Goal: Task Accomplishment & Management: Manage account settings

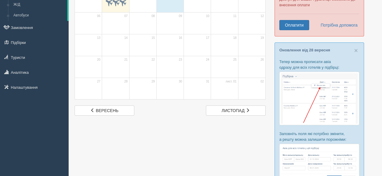
scroll to position [16, 0]
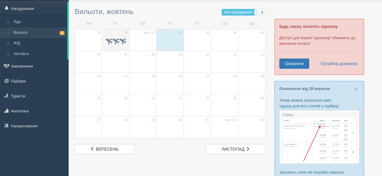
click at [122, 41] on span at bounding box center [122, 40] width 9 height 9
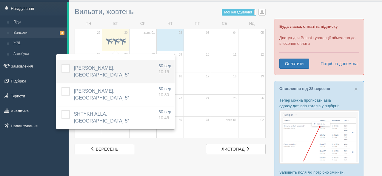
click at [61, 64] on label at bounding box center [61, 64] width 0 height 0
click at [0, 0] on input "checkbox" at bounding box center [0, 0] width 0 height 0
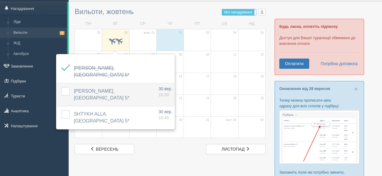
click at [61, 87] on label at bounding box center [61, 87] width 0 height 0
click at [0, 0] on input "checkbox" at bounding box center [0, 0] width 0 height 0
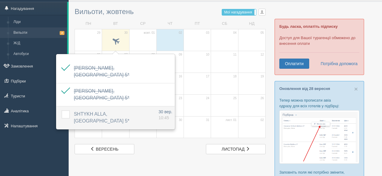
click at [61, 110] on label at bounding box center [61, 110] width 0 height 0
click at [0, 0] on input "checkbox" at bounding box center [0, 0] width 0 height 0
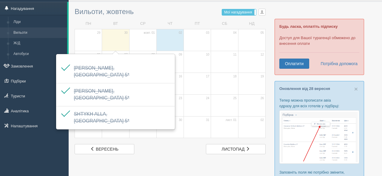
click at [29, 9] on link "Нагадування" at bounding box center [33, 8] width 67 height 13
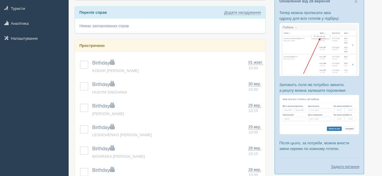
scroll to position [118, 0]
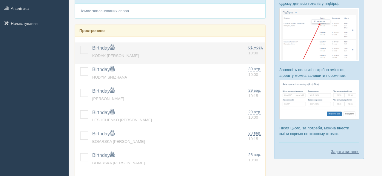
click at [80, 46] on label at bounding box center [80, 46] width 0 height 0
click at [0, 0] on input "checkbox" at bounding box center [0, 0] width 0 height 0
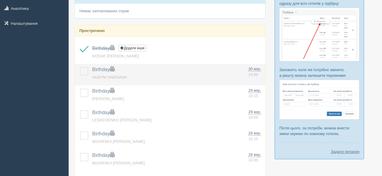
click at [80, 67] on label at bounding box center [80, 67] width 0 height 0
click at [0, 0] on input "checkbox" at bounding box center [0, 0] width 0 height 0
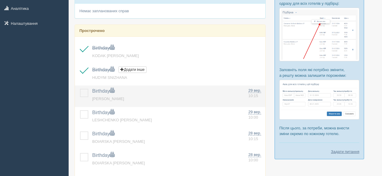
click at [80, 89] on label at bounding box center [80, 89] width 0 height 0
click at [0, 0] on input "checkbox" at bounding box center [0, 0] width 0 height 0
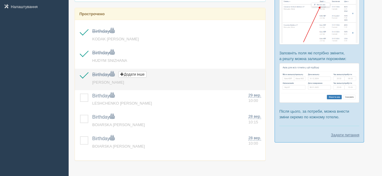
scroll to position [136, 0]
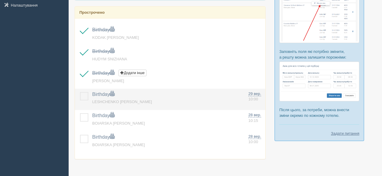
click at [80, 92] on label at bounding box center [80, 92] width 0 height 0
click at [0, 0] on input "checkbox" at bounding box center [0, 0] width 0 height 0
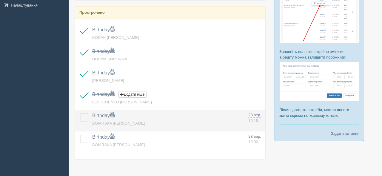
click at [80, 113] on label at bounding box center [80, 113] width 0 height 0
click at [0, 0] on input "checkbox" at bounding box center [0, 0] width 0 height 0
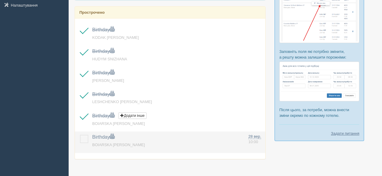
click at [80, 135] on label at bounding box center [80, 135] width 0 height 0
click at [0, 0] on input "checkbox" at bounding box center [0, 0] width 0 height 0
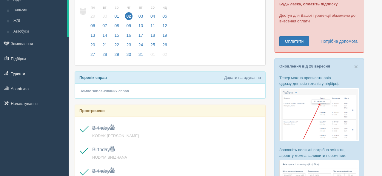
scroll to position [0, 0]
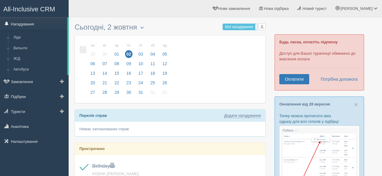
click at [36, 22] on link "Нагадування" at bounding box center [33, 23] width 67 height 13
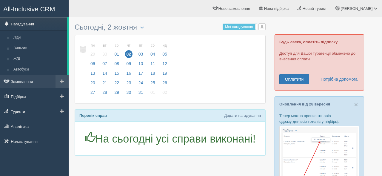
click at [30, 82] on link "Замовлення" at bounding box center [34, 81] width 69 height 13
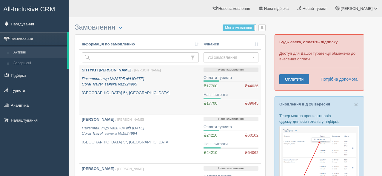
click at [170, 96] on link "SHTYKH ALLA / Юлія Т. Пакетний тур №28705 від 18.07.2025 Coral Travel, заявка №…" at bounding box center [140, 89] width 122 height 49
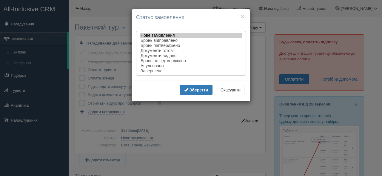
select select "completed"
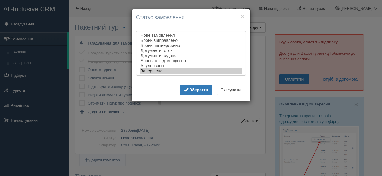
click at [171, 71] on option "Завершено" at bounding box center [191, 70] width 102 height 5
click at [187, 95] on button "Зберегти" at bounding box center [196, 90] width 33 height 10
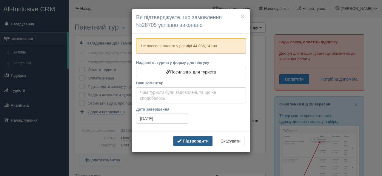
click at [192, 143] on b "Підтвердити" at bounding box center [196, 140] width 26 height 5
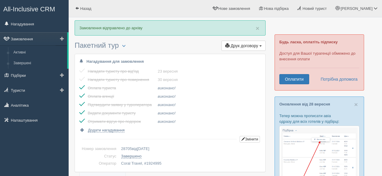
click at [26, 38] on link "Замовлення" at bounding box center [33, 38] width 67 height 13
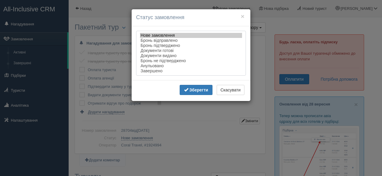
select select "completed"
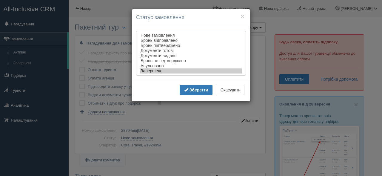
click at [170, 70] on option "Завершено" at bounding box center [191, 70] width 102 height 5
click at [190, 94] on button "Зберегти" at bounding box center [196, 90] width 33 height 10
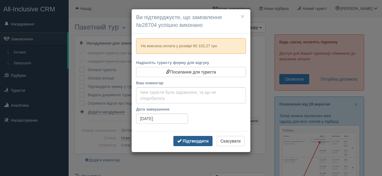
click at [201, 140] on b "Підтвердити" at bounding box center [196, 140] width 26 height 5
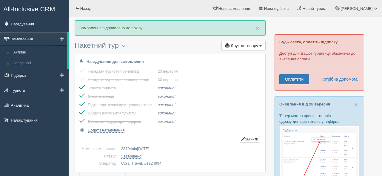
click at [33, 38] on link "Замовлення" at bounding box center [33, 38] width 67 height 13
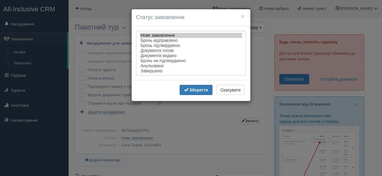
select select "completed"
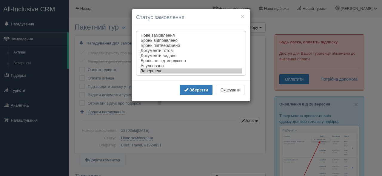
click at [167, 73] on option "Завершено" at bounding box center [191, 70] width 102 height 5
click at [190, 92] on b "Зберегти" at bounding box center [199, 89] width 19 height 5
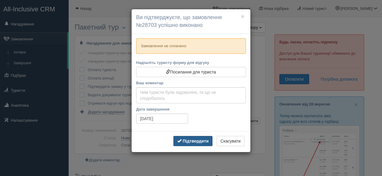
click at [182, 144] on button "Підтвердити" at bounding box center [192, 141] width 39 height 10
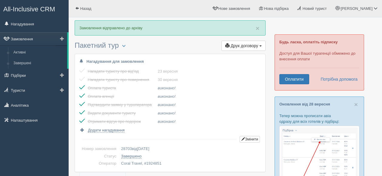
click at [39, 38] on link "Замовлення" at bounding box center [33, 38] width 67 height 13
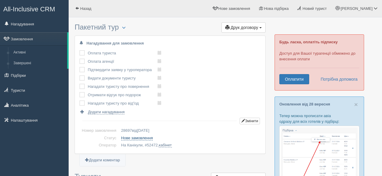
click at [138, 135] on link "Нове замовлення" at bounding box center [137, 137] width 32 height 5
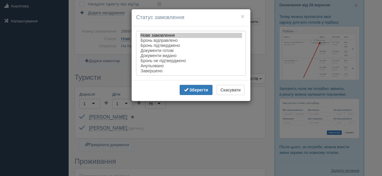
scroll to position [99, 0]
select select "completed"
click at [166, 72] on option "Завершено" at bounding box center [191, 70] width 102 height 5
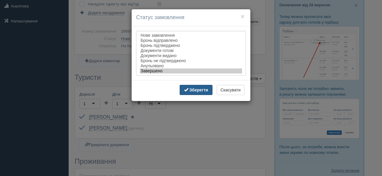
click at [193, 92] on b "Зберегти" at bounding box center [199, 89] width 19 height 5
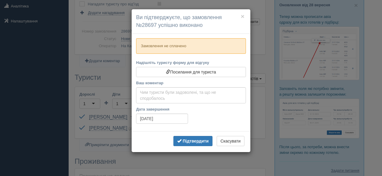
click at [190, 147] on div "Підтвердити Скасувати" at bounding box center [191, 141] width 119 height 21
click at [189, 141] on b "Підтвердити" at bounding box center [196, 140] width 26 height 5
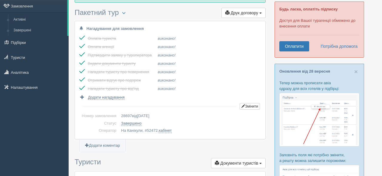
scroll to position [0, 0]
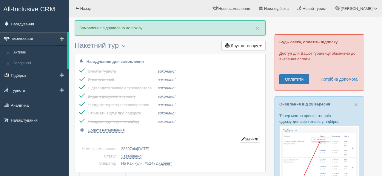
click at [31, 41] on link "Замовлення" at bounding box center [33, 38] width 67 height 13
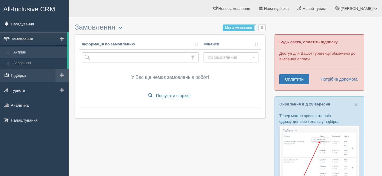
click at [33, 75] on link "Підбірки" at bounding box center [34, 75] width 69 height 13
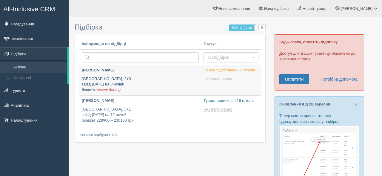
type input "[DATE] 20:15"
click at [133, 75] on div "Леся Рим, 2+0 заїзд 26 березня на 3 ночей бюджет (немає даних)" at bounding box center [140, 79] width 117 height 25
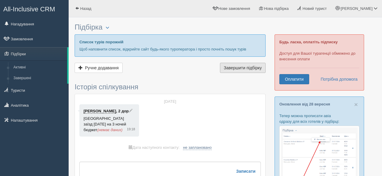
click at [232, 69] on span "Завершити підбірку" at bounding box center [243, 67] width 38 height 5
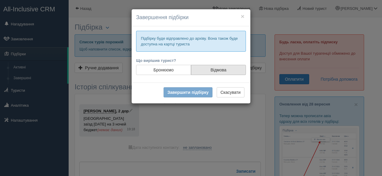
click at [211, 71] on label "Відмова" at bounding box center [218, 70] width 55 height 10
radio input "true"
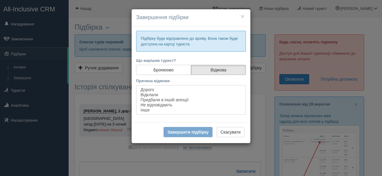
select select "7091"
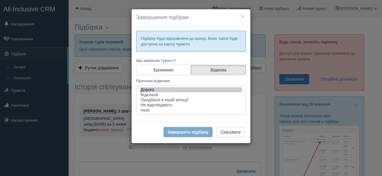
click at [159, 90] on option "Дорого" at bounding box center [191, 89] width 102 height 5
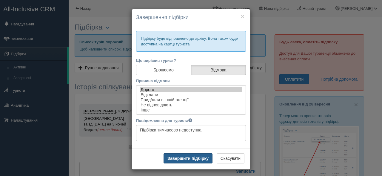
click at [181, 159] on button "Завершити підбірку" at bounding box center [188, 158] width 49 height 10
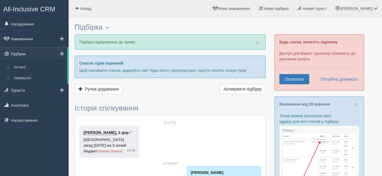
click at [26, 54] on link "Підбірки" at bounding box center [33, 53] width 67 height 13
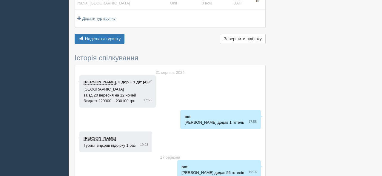
scroll to position [338, 0]
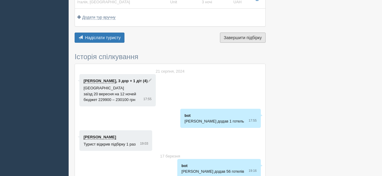
click at [250, 42] on button "Завершити підбірку Активувати підбірку" at bounding box center [243, 38] width 46 height 10
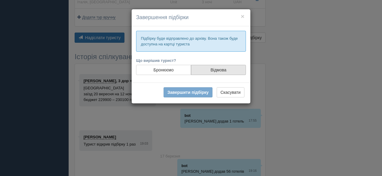
click at [209, 68] on label "Відмова" at bounding box center [218, 70] width 55 height 10
radio input "true"
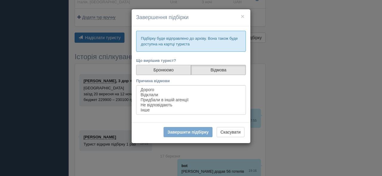
click at [165, 73] on label "Бронюємо" at bounding box center [163, 70] width 55 height 10
radio input "true"
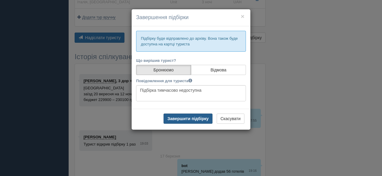
click at [183, 120] on button "Завершити підбірку" at bounding box center [188, 118] width 49 height 10
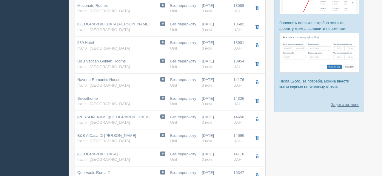
scroll to position [0, 0]
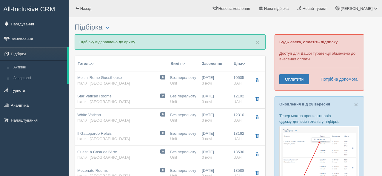
click at [183, 120] on div "Без перельоту Unit" at bounding box center [183, 117] width 27 height 11
type input "White Vatican"
type input "Італія"
type input "Рим"
type input "12310.00"
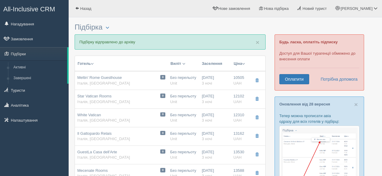
type input "Без перельоту"
type input "3"
type input "Double or Twin Room"
type input "RO - Без харчування"
type input "Unit"
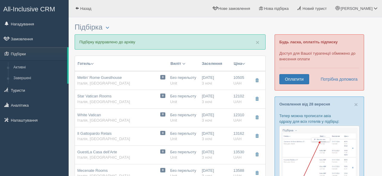
type input "https://b2b.unit.travel/rooms/0239a22fd0a39757eac1196926a6a9d4/hotel/133378/ext…"
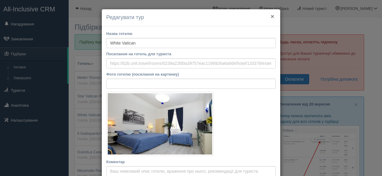
click at [272, 17] on button "×" at bounding box center [273, 16] width 4 height 6
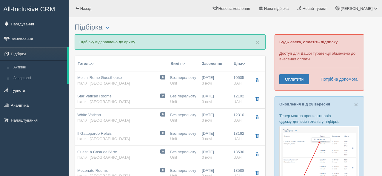
click at [272, 17] on div at bounding box center [225, 11] width 301 height 17
click at [39, 56] on link "Підбірки" at bounding box center [33, 53] width 67 height 13
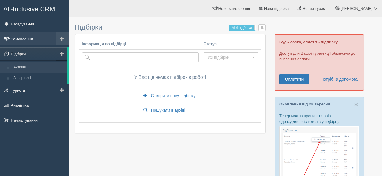
click at [28, 41] on link "Замовлення" at bounding box center [34, 38] width 69 height 13
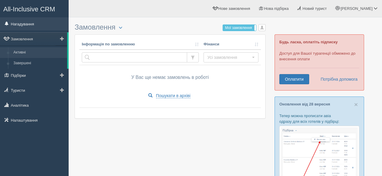
click at [27, 24] on link "Нагадування" at bounding box center [34, 23] width 69 height 13
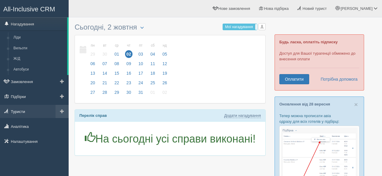
click at [30, 113] on link "Туристи" at bounding box center [34, 111] width 69 height 13
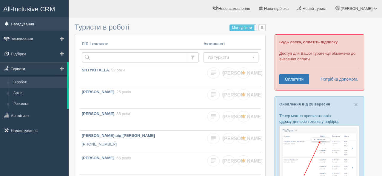
click at [27, 28] on link "Нагадування" at bounding box center [34, 23] width 69 height 13
